Goal: Transaction & Acquisition: Obtain resource

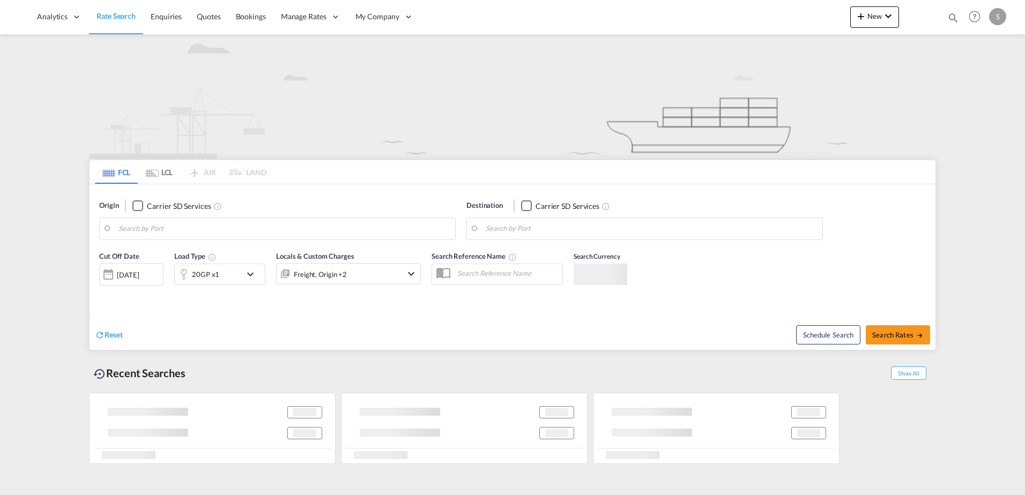
type input "[GEOGRAPHIC_DATA], NOOSL"
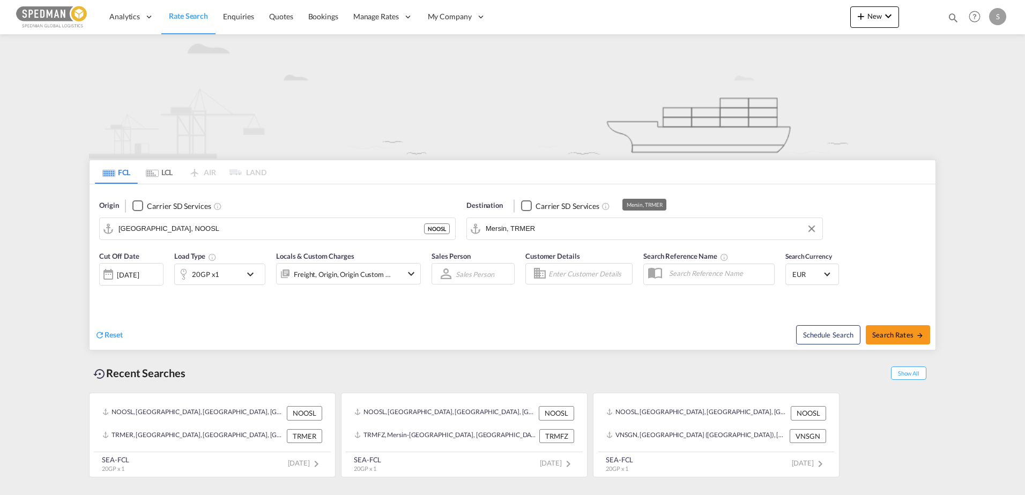
click at [545, 226] on input "Mersin, TRMER" at bounding box center [651, 229] width 331 height 16
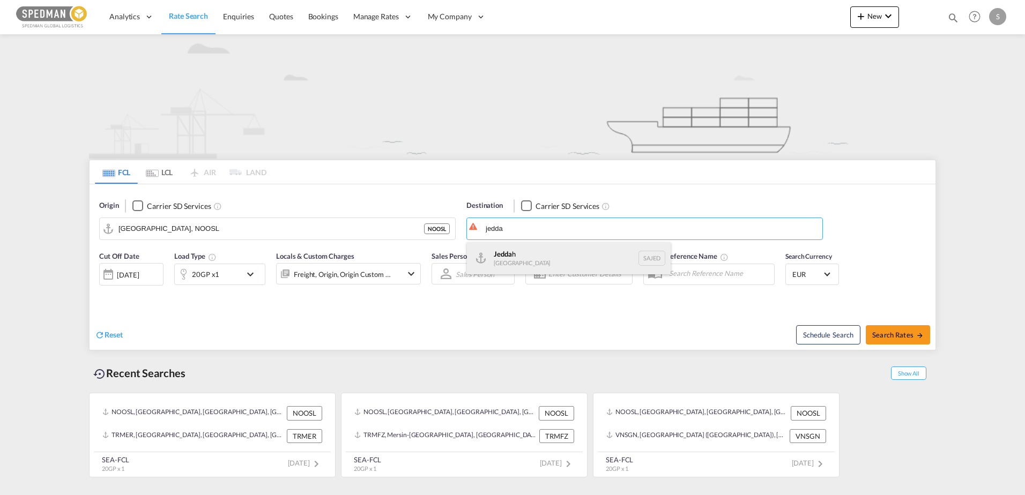
click at [490, 256] on div "Jedda h Saudi Arabia SAJED" at bounding box center [569, 258] width 204 height 32
type input "Jeddah, SAJED"
click at [233, 273] on div "20GP x1" at bounding box center [208, 274] width 66 height 21
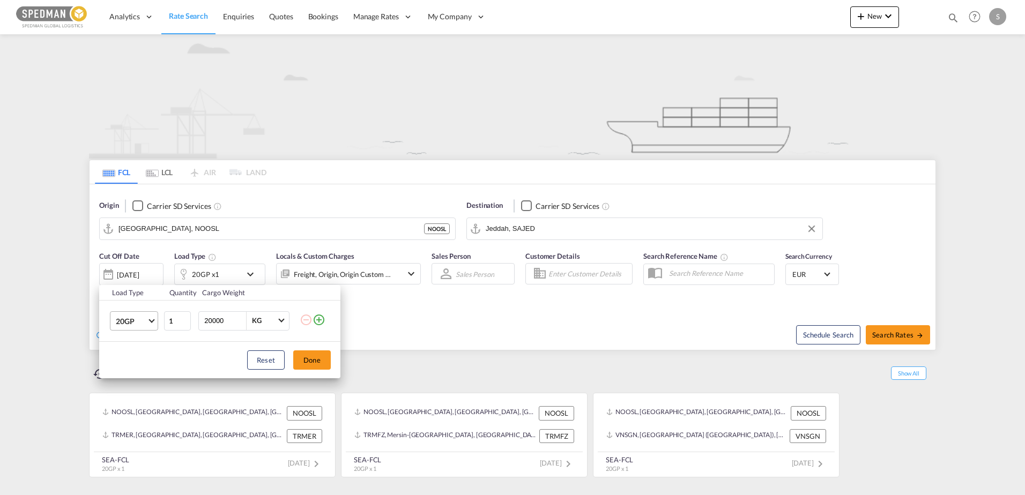
click at [151, 323] on md-select-value "20GP" at bounding box center [136, 321] width 43 height 18
click at [130, 371] on div "40HC" at bounding box center [126, 372] width 20 height 11
click at [315, 354] on button "Done" at bounding box center [312, 360] width 38 height 19
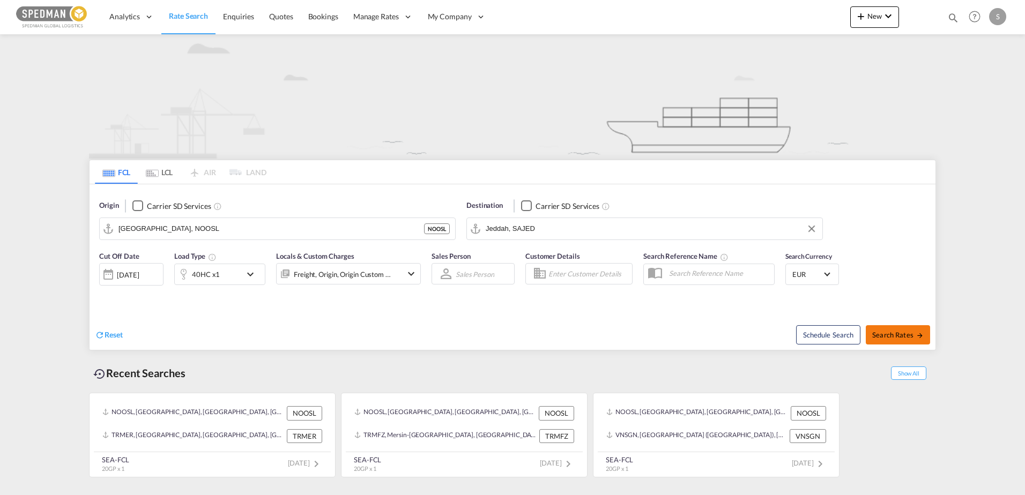
click at [896, 338] on span "Search Rates" at bounding box center [897, 335] width 51 height 9
type input "NOOSL to SAJED / 19 Aug 2025"
